Goal: Transaction & Acquisition: Purchase product/service

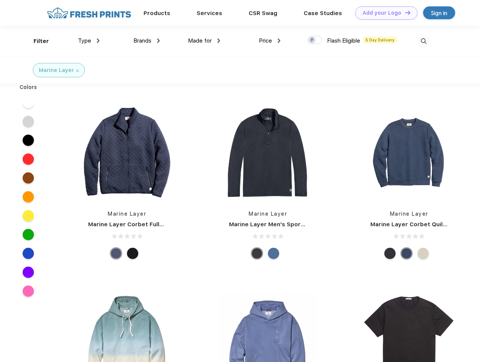
click at [384, 13] on link "Add your Logo Design Tool" at bounding box center [386, 12] width 62 height 13
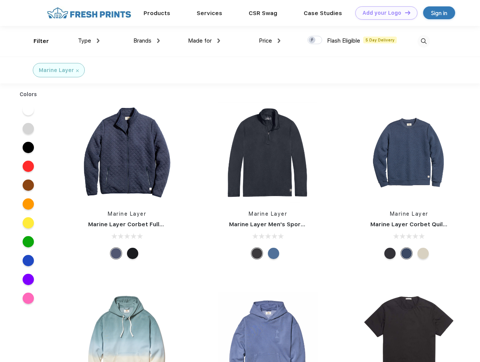
click at [0, 0] on div "Design Tool" at bounding box center [0, 0] width 0 height 0
click at [404, 12] on link "Add your Logo Design Tool" at bounding box center [386, 12] width 62 height 13
click at [36, 41] on div "Filter" at bounding box center [41, 41] width 15 height 9
click at [89, 41] on span "Type" at bounding box center [84, 40] width 13 height 7
click at [147, 41] on span "Brands" at bounding box center [142, 40] width 18 height 7
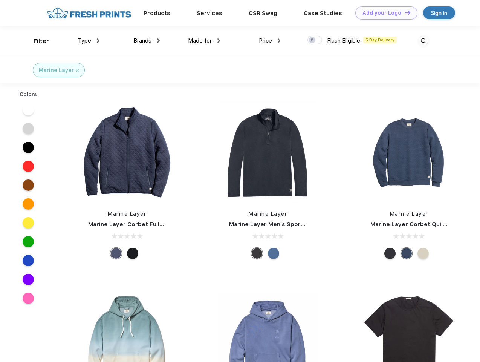
click at [204, 41] on span "Made for" at bounding box center [200, 40] width 24 height 7
click at [270, 41] on span "Price" at bounding box center [265, 40] width 13 height 7
click at [315, 40] on div at bounding box center [315, 40] width 15 height 8
click at [312, 40] on input "checkbox" at bounding box center [310, 37] width 5 height 5
click at [424, 41] on img at bounding box center [424, 41] width 12 height 12
